Goal: Task Accomplishment & Management: Complete application form

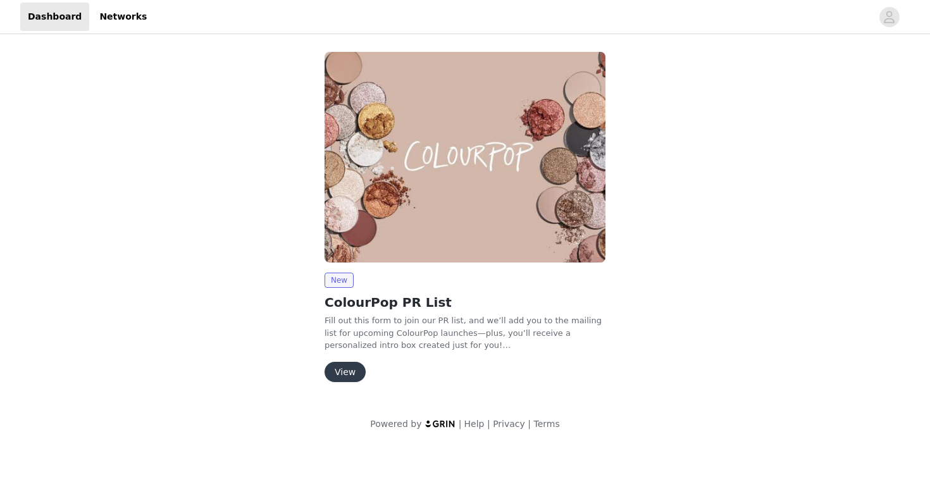
click at [346, 372] on button "View" at bounding box center [345, 372] width 41 height 20
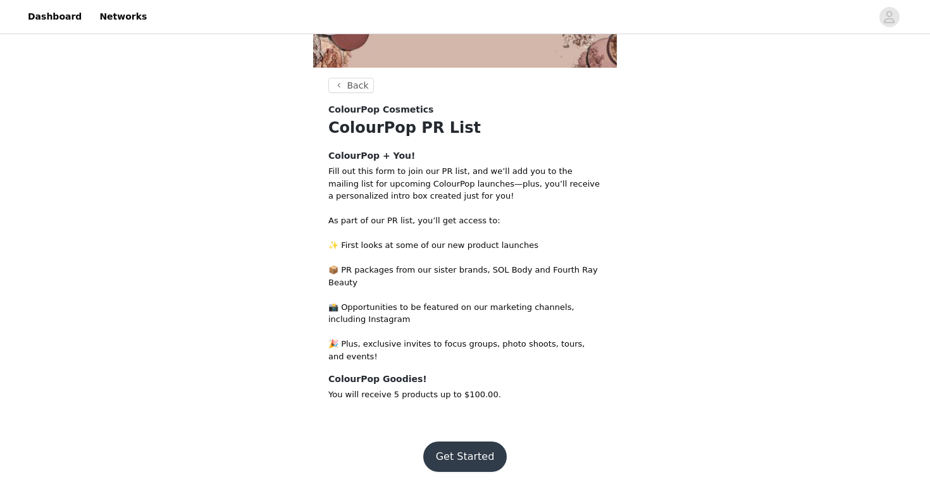
scroll to position [196, 0]
click at [468, 453] on button "Get Started" at bounding box center [465, 457] width 84 height 30
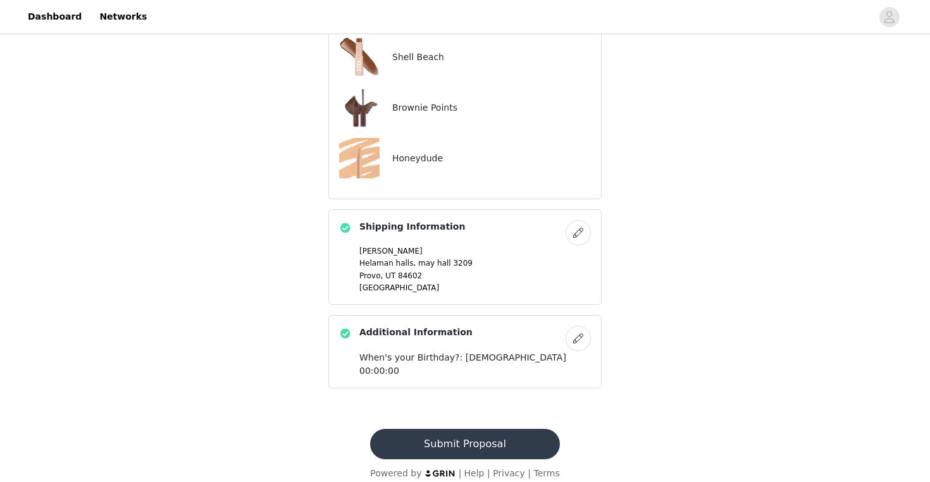
click at [471, 430] on button "Submit Proposal" at bounding box center [464, 444] width 189 height 30
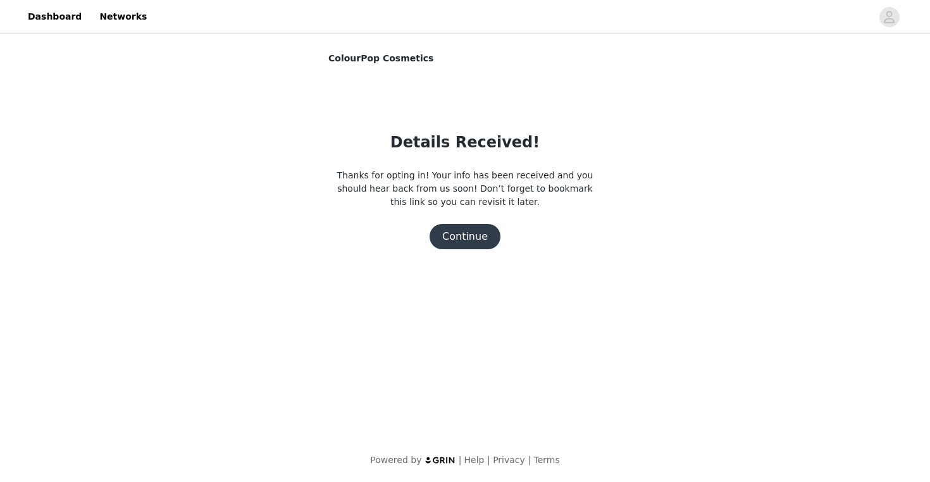
click at [473, 233] on button "Continue" at bounding box center [465, 236] width 71 height 25
